Goal: Task Accomplishment & Management: Manage account settings

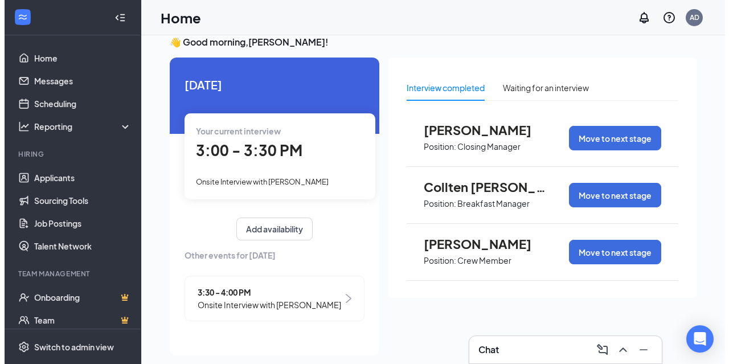
scroll to position [24, 0]
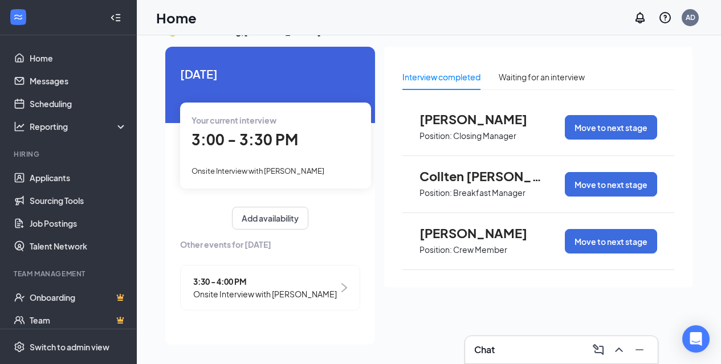
click at [345, 285] on img at bounding box center [344, 287] width 6 height 9
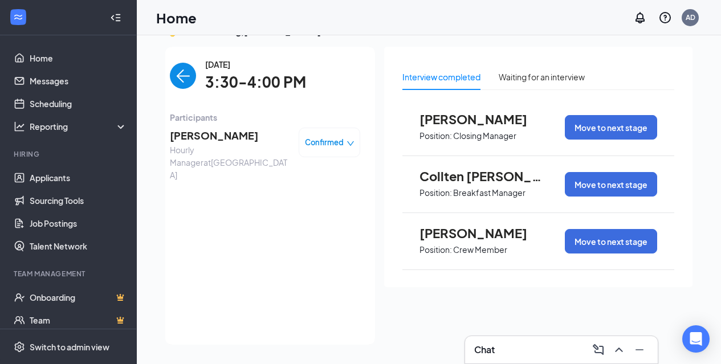
click at [207, 139] on span "[PERSON_NAME]" at bounding box center [230, 136] width 120 height 16
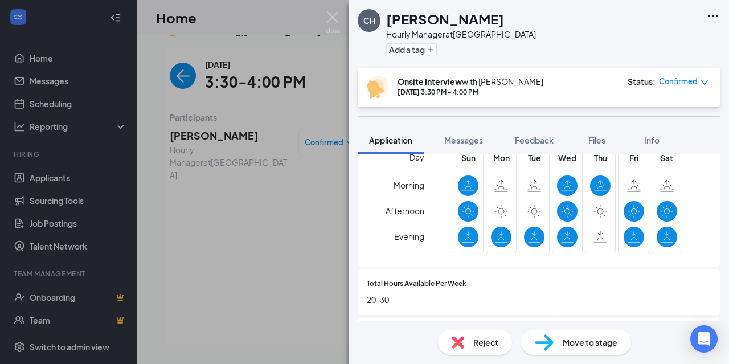
scroll to position [711, 0]
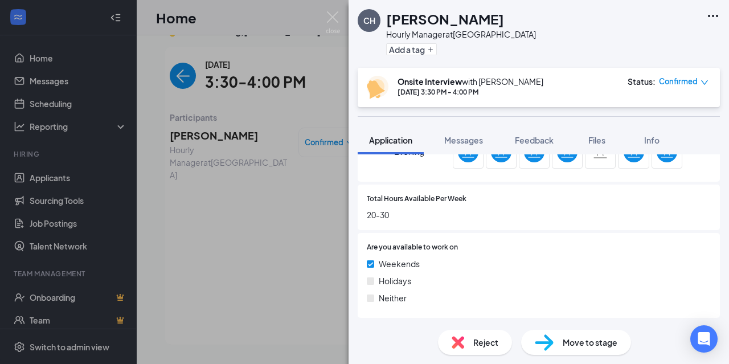
click at [638, 251] on div at bounding box center [584, 247] width 253 height 11
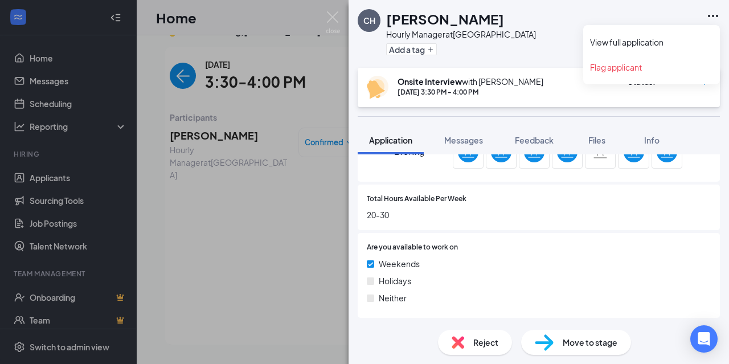
click at [714, 17] on icon "Ellipses" at bounding box center [713, 16] width 14 height 14
click at [658, 41] on link "View full application" at bounding box center [651, 41] width 123 height 11
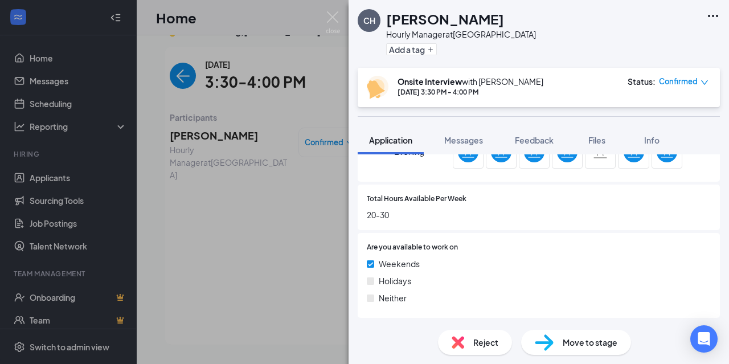
scroll to position [707, 0]
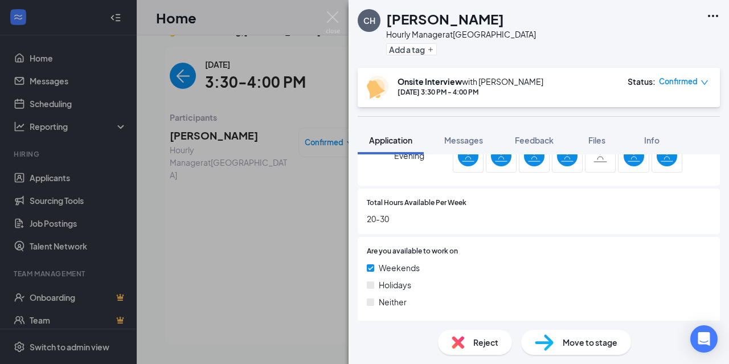
click at [586, 345] on span "Move to stage" at bounding box center [590, 342] width 55 height 13
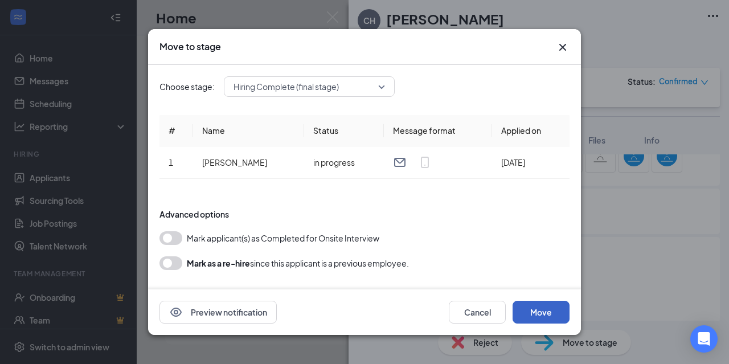
click at [552, 310] on button "Move" at bounding box center [541, 312] width 57 height 23
